Goal: Register for event/course

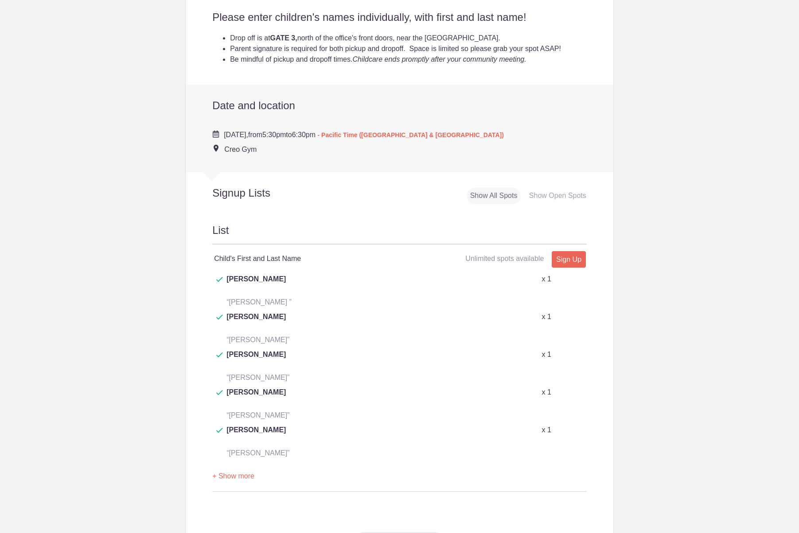
scroll to position [102, 0]
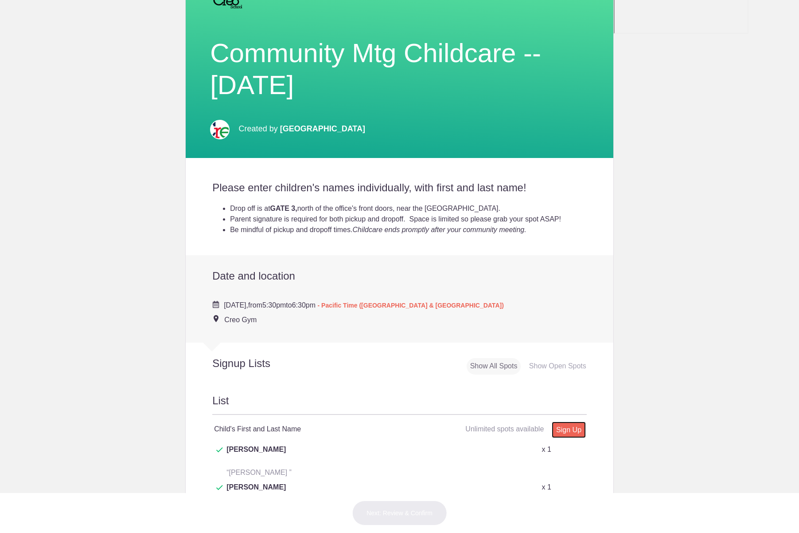
click at [564, 424] on link "Sign Up" at bounding box center [569, 429] width 34 height 16
type input "1"
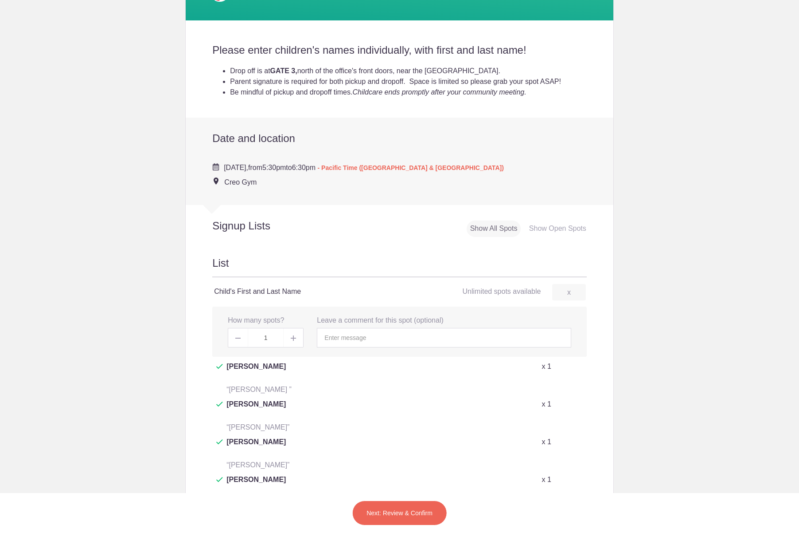
scroll to position [290, 0]
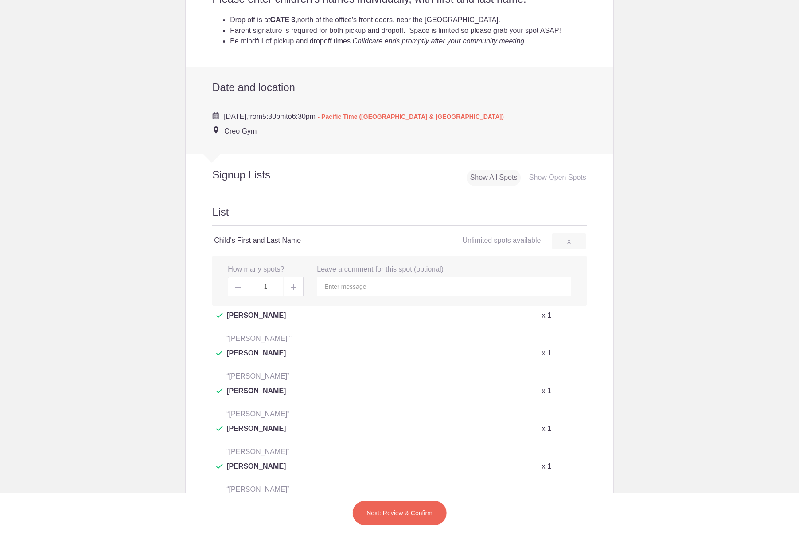
click at [342, 287] on input "text" at bounding box center [444, 287] width 254 height 20
click at [360, 284] on input "text" at bounding box center [444, 287] width 254 height 20
type input "[PERSON_NAME]"
click at [396, 512] on button "Next: Review & Confirm" at bounding box center [399, 512] width 95 height 25
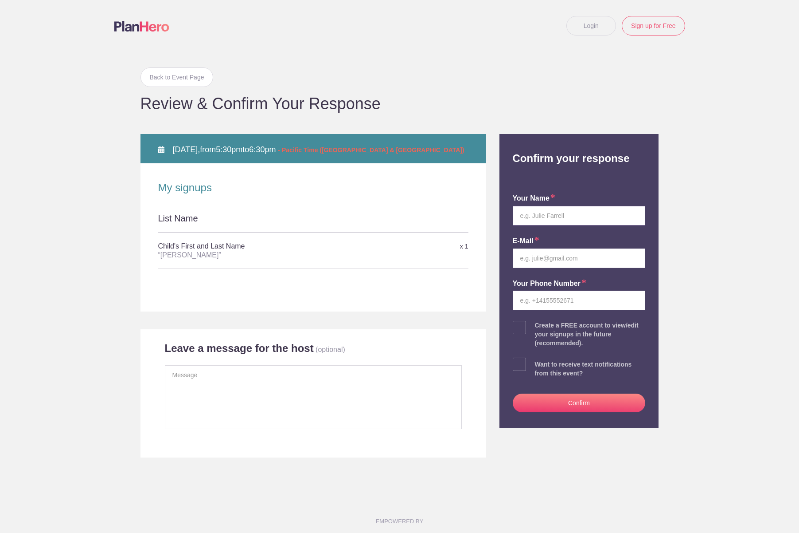
click at [529, 214] on input "text" at bounding box center [579, 216] width 133 height 20
type input "[PERSON_NAME]"
type input "[EMAIL_ADDRESS][DOMAIN_NAME]"
type input "8319029996"
click at [575, 403] on button "Confirm" at bounding box center [579, 402] width 133 height 19
